Goal: Information Seeking & Learning: Learn about a topic

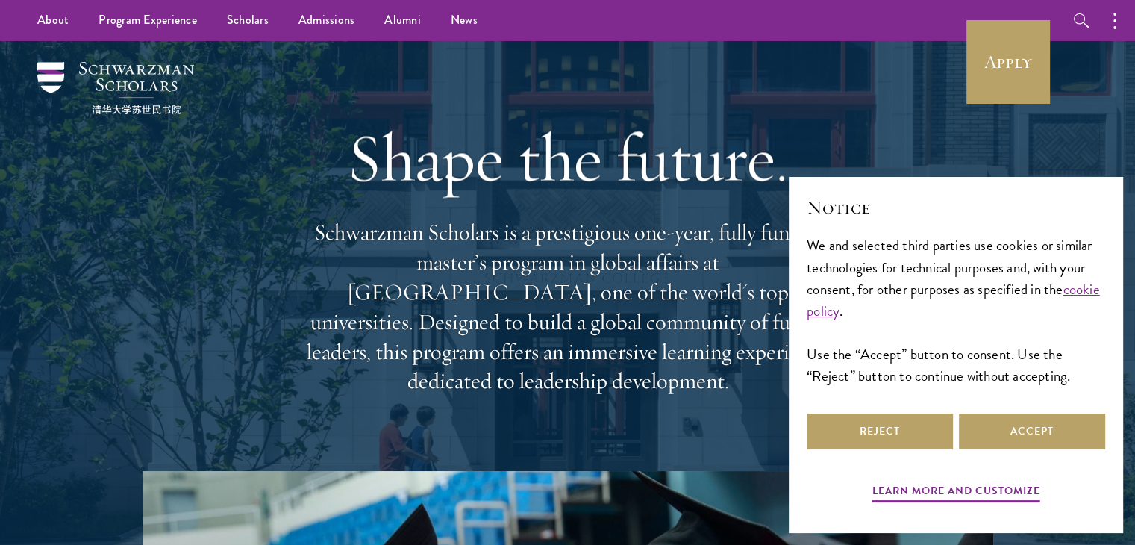
click at [1067, 160] on div at bounding box center [567, 300] width 1135 height 519
click at [983, 430] on button "Accept" at bounding box center [1032, 431] width 146 height 36
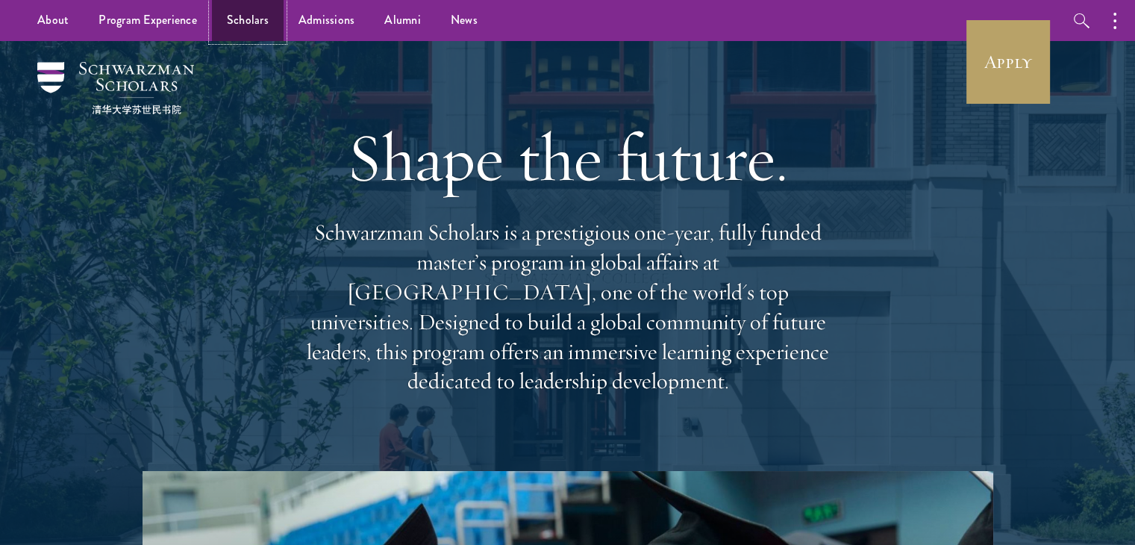
click at [242, 16] on link "Scholars" at bounding box center [248, 20] width 72 height 41
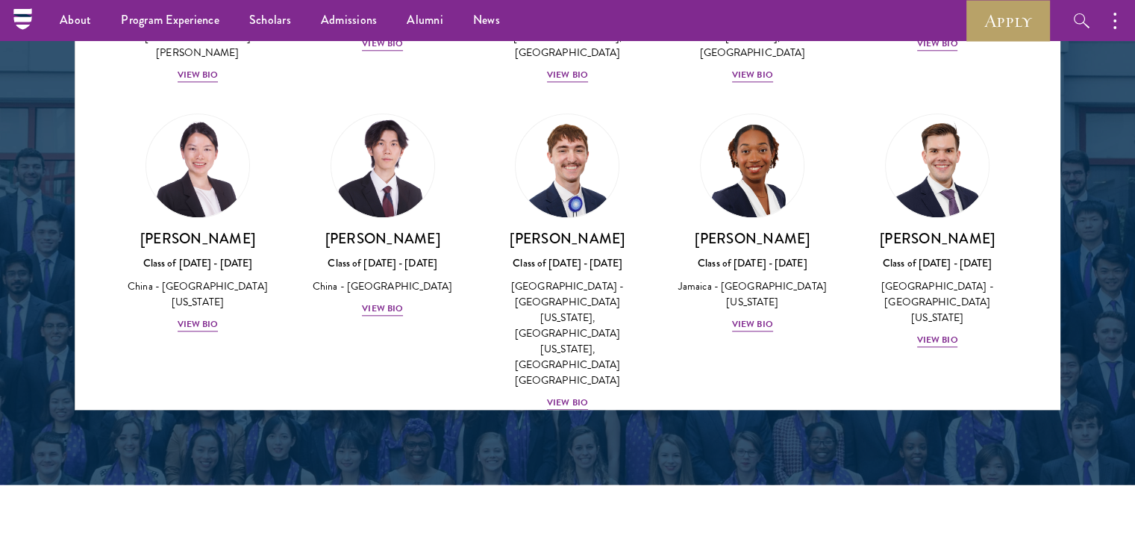
scroll to position [1716, 0]
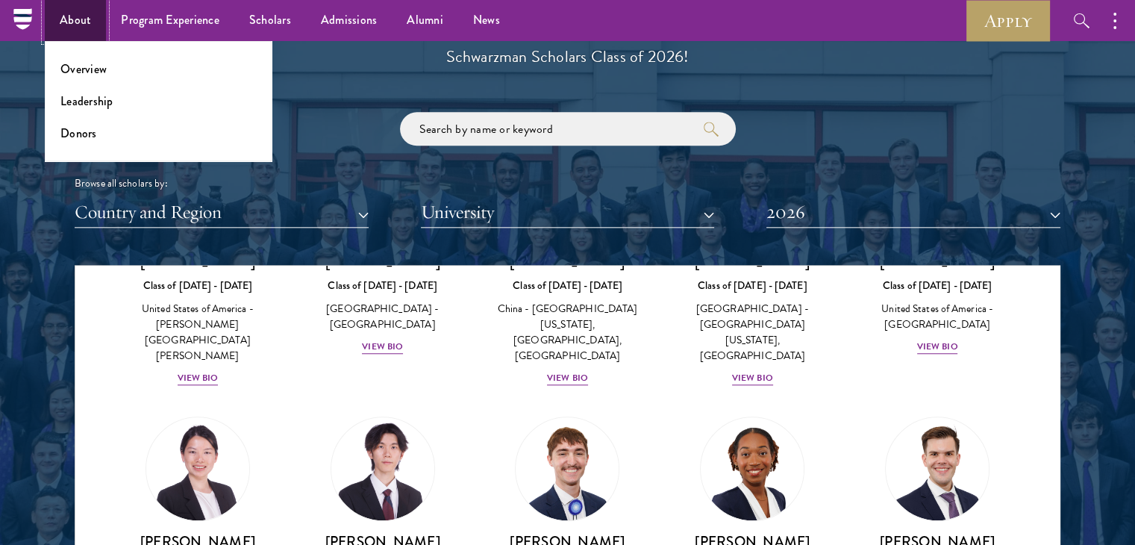
click at [66, 29] on link "About" at bounding box center [75, 20] width 61 height 41
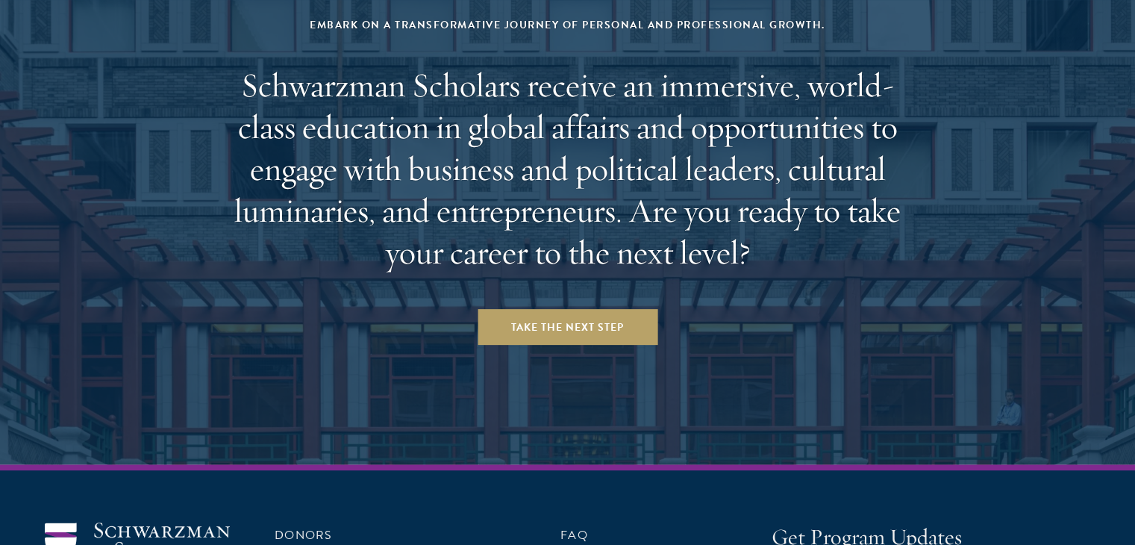
scroll to position [6227, 0]
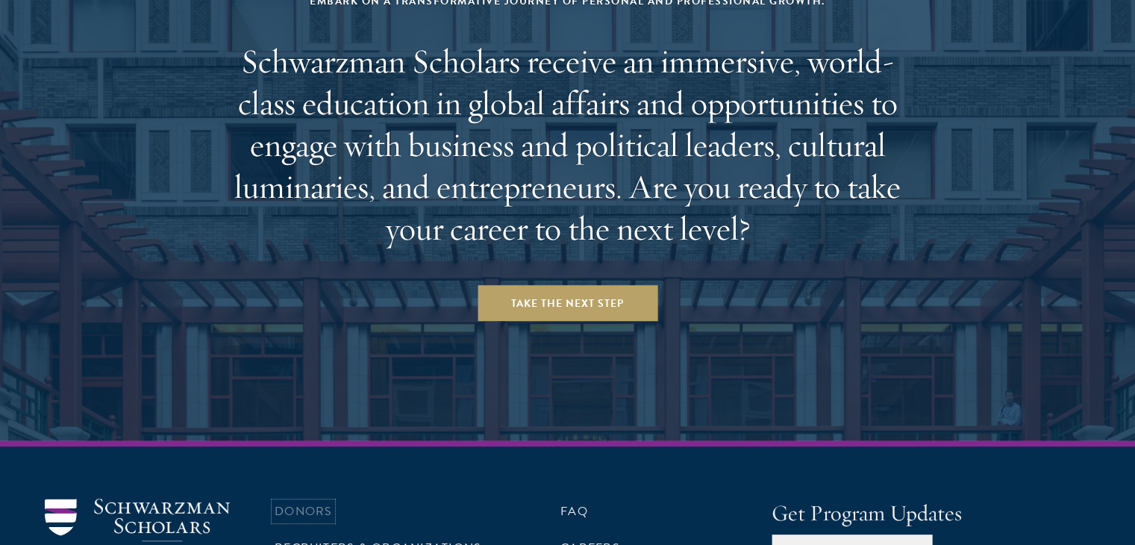
click at [295, 502] on link "Donors" at bounding box center [303, 511] width 57 height 18
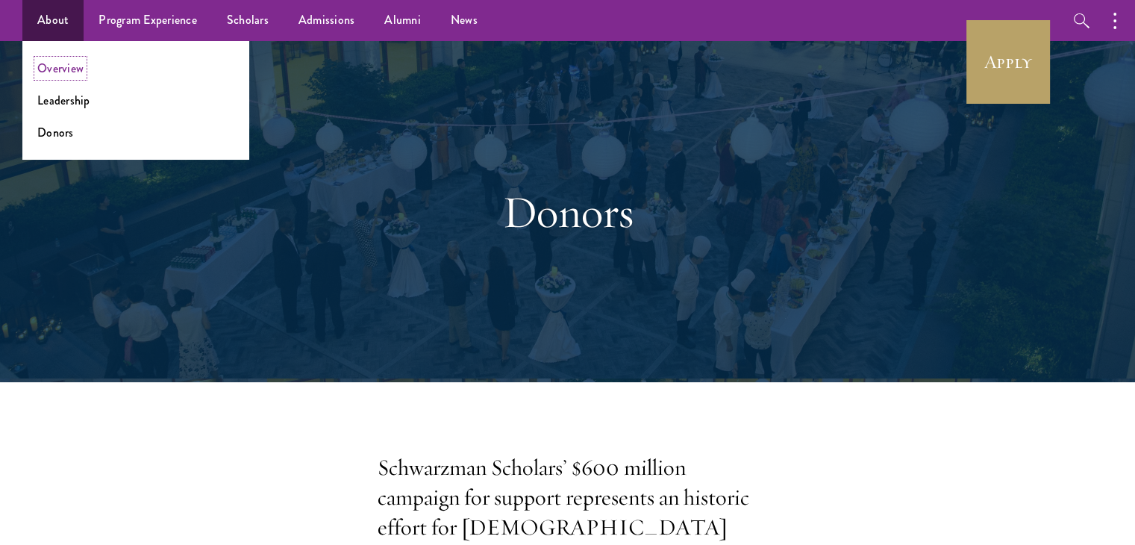
click at [75, 69] on link "Overview" at bounding box center [60, 68] width 46 height 17
click at [40, 16] on link "About" at bounding box center [52, 20] width 61 height 41
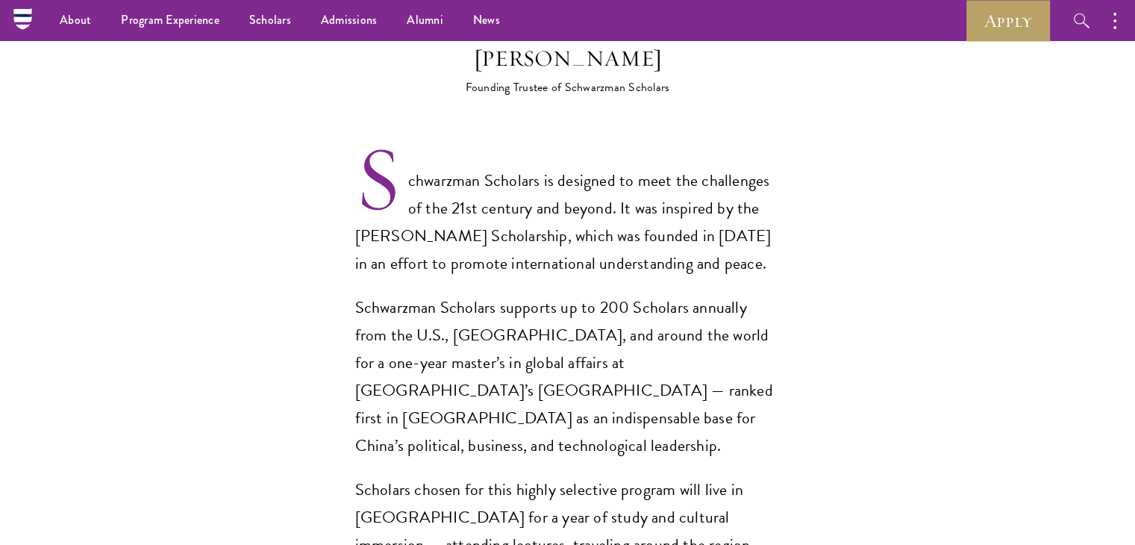
scroll to position [970, 0]
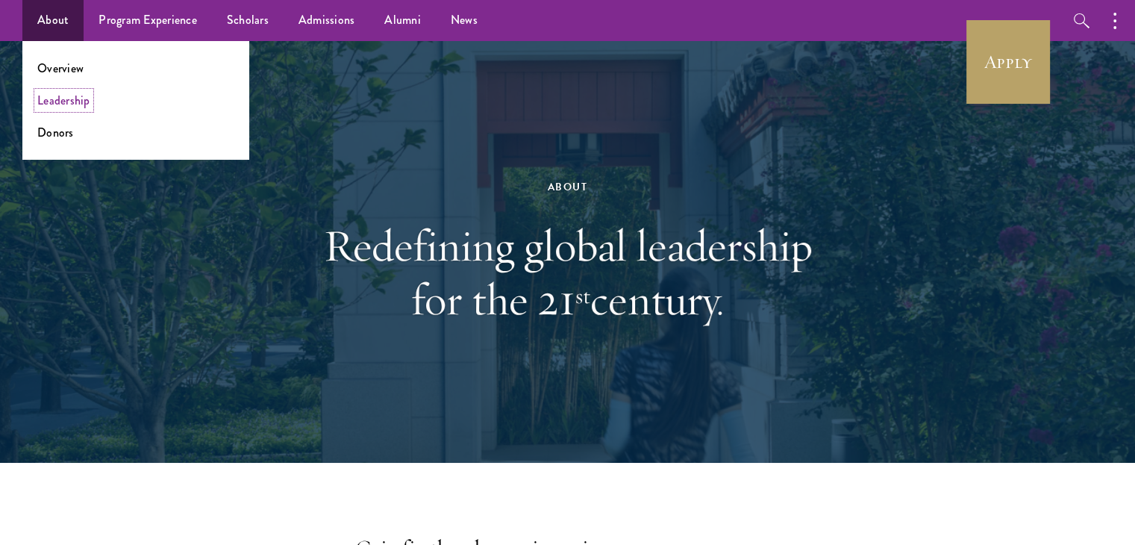
click at [66, 103] on link "Leadership" at bounding box center [63, 100] width 53 height 17
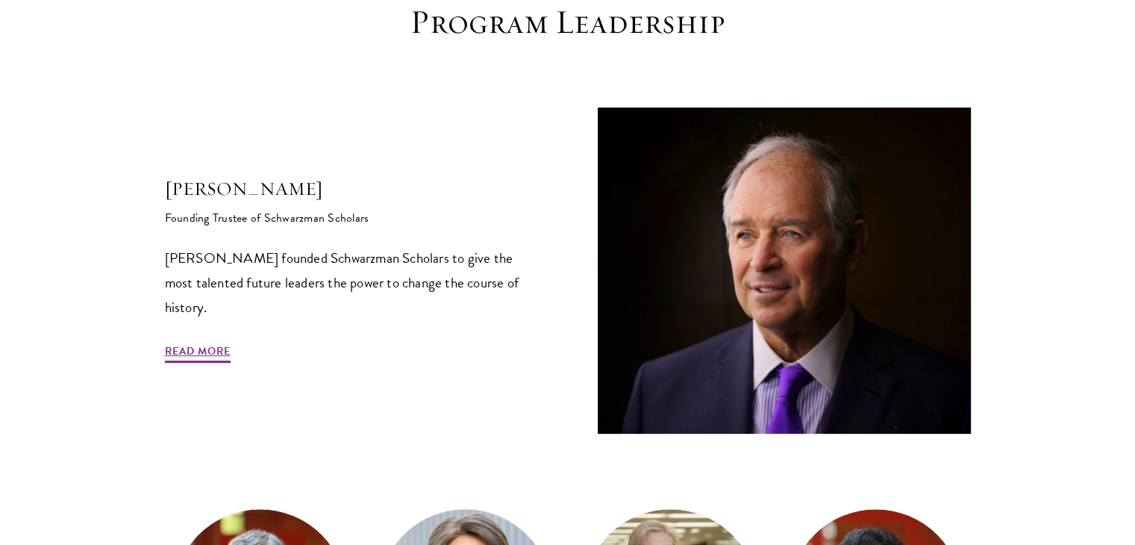
scroll to position [448, 0]
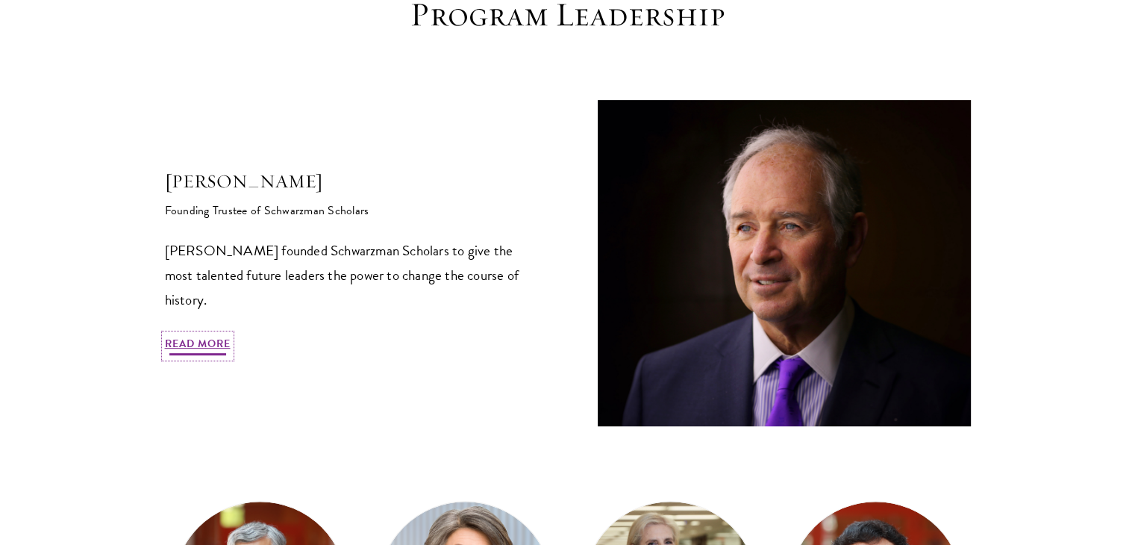
click at [201, 346] on link "Read More" at bounding box center [198, 345] width 66 height 23
